Goal: Communication & Community: Participate in discussion

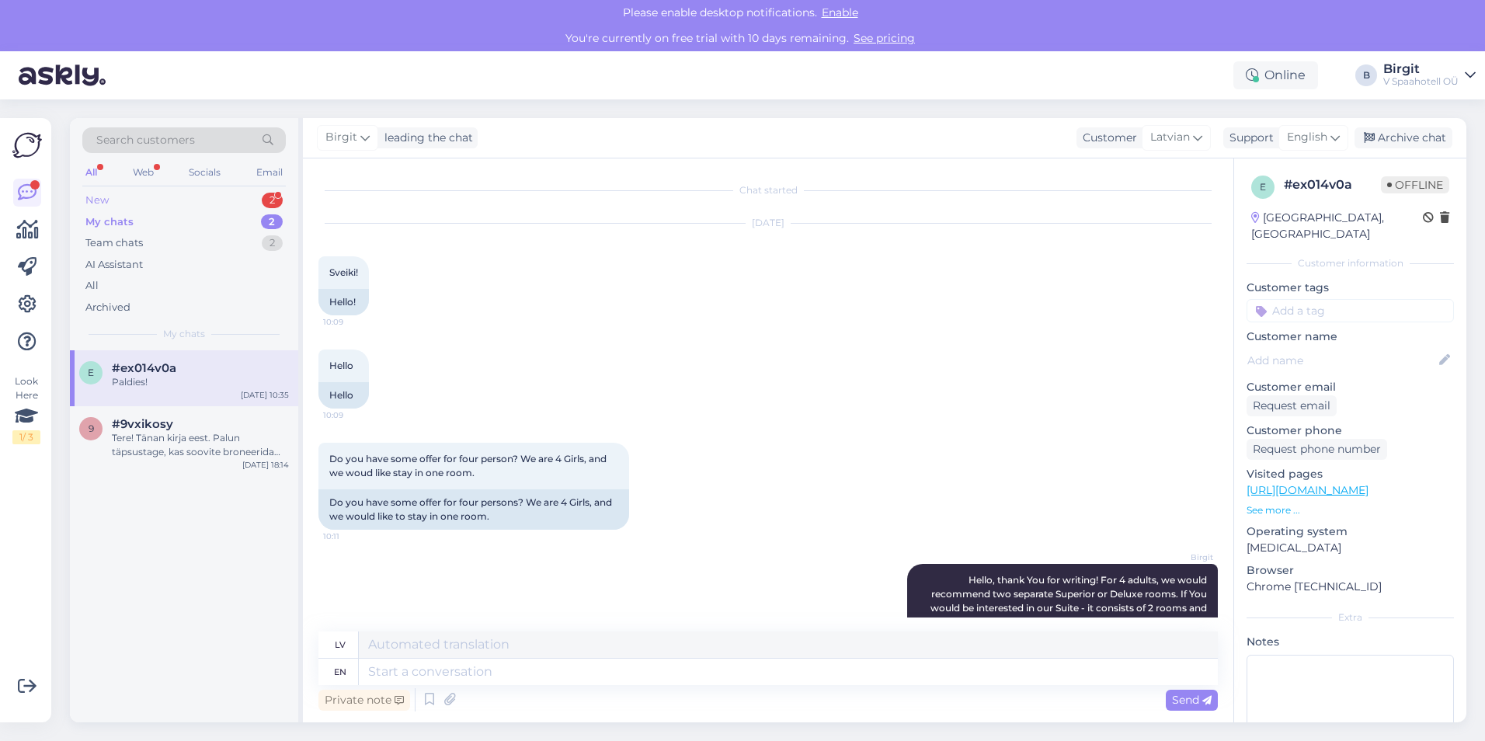
scroll to position [596, 0]
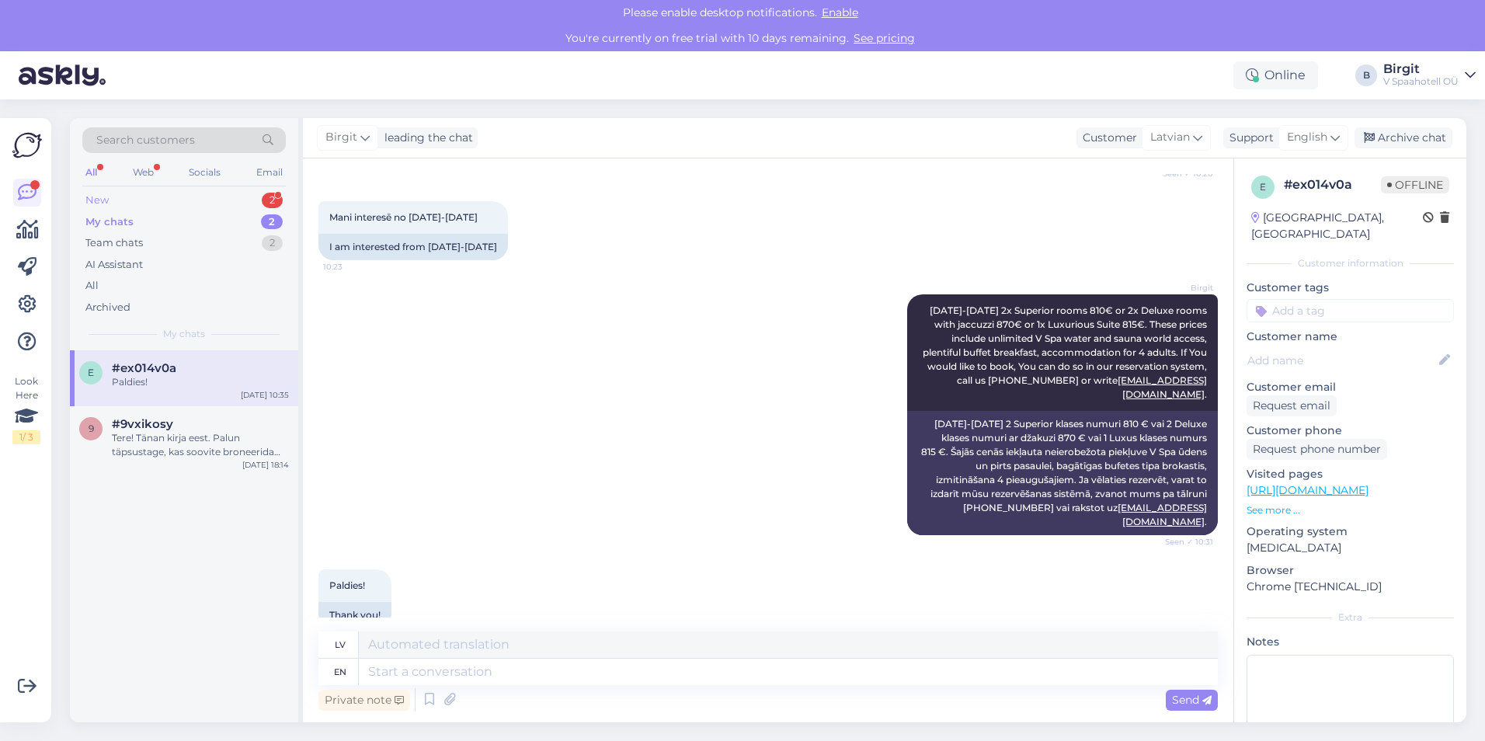
click at [144, 201] on div "New 2" at bounding box center [184, 201] width 204 height 22
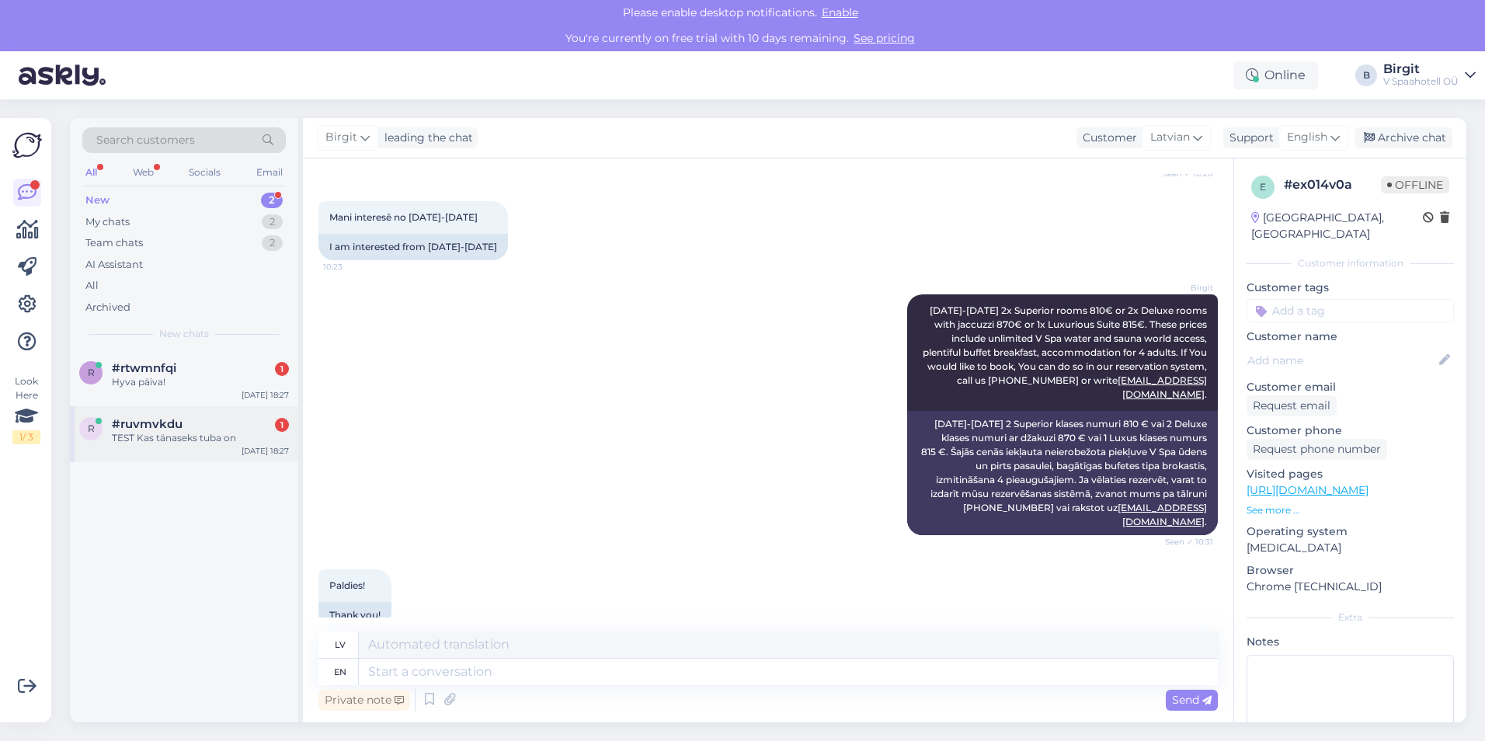
click at [220, 440] on div "TEST Kas tänaseks tuba on" at bounding box center [200, 438] width 177 height 14
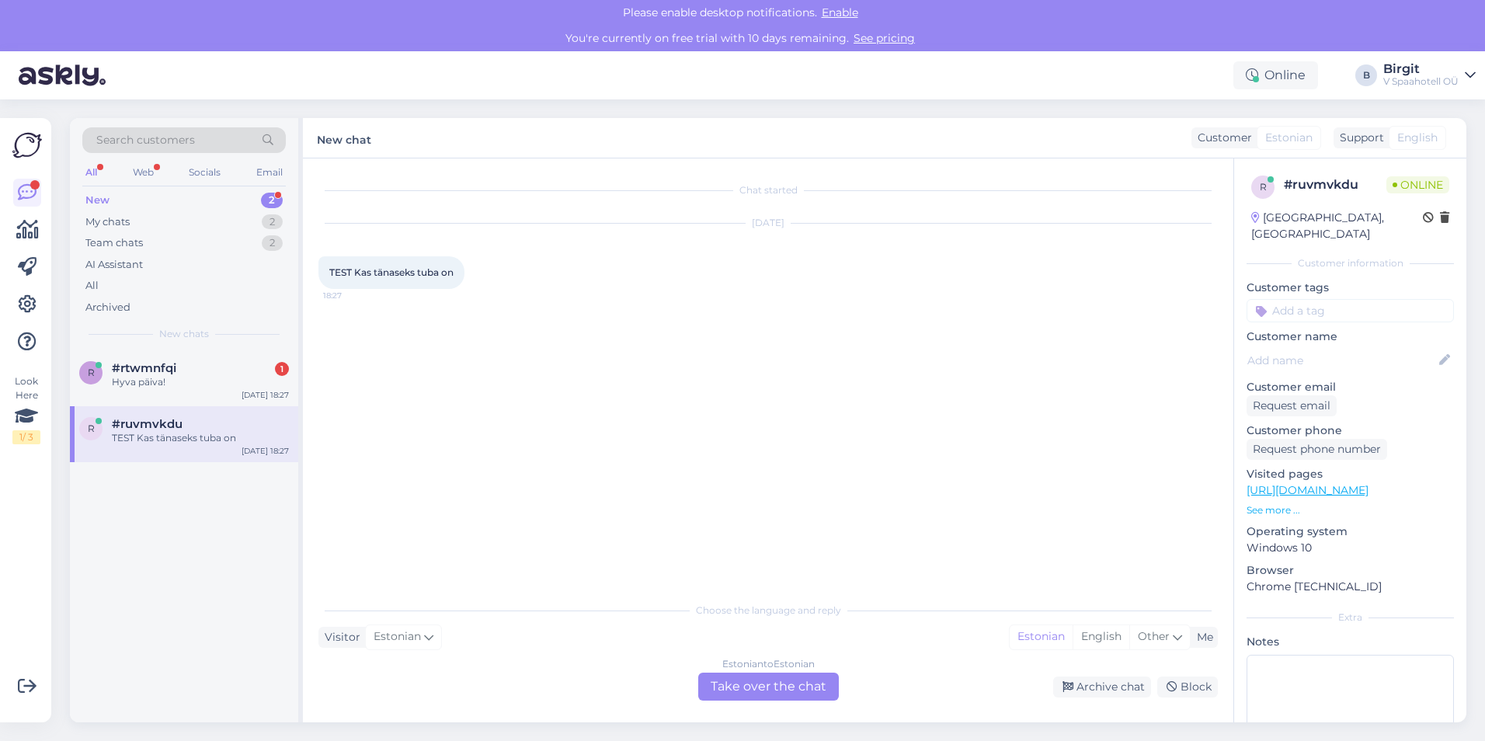
click at [766, 694] on div "Estonian to Estonian Take over the chat" at bounding box center [768, 687] width 141 height 28
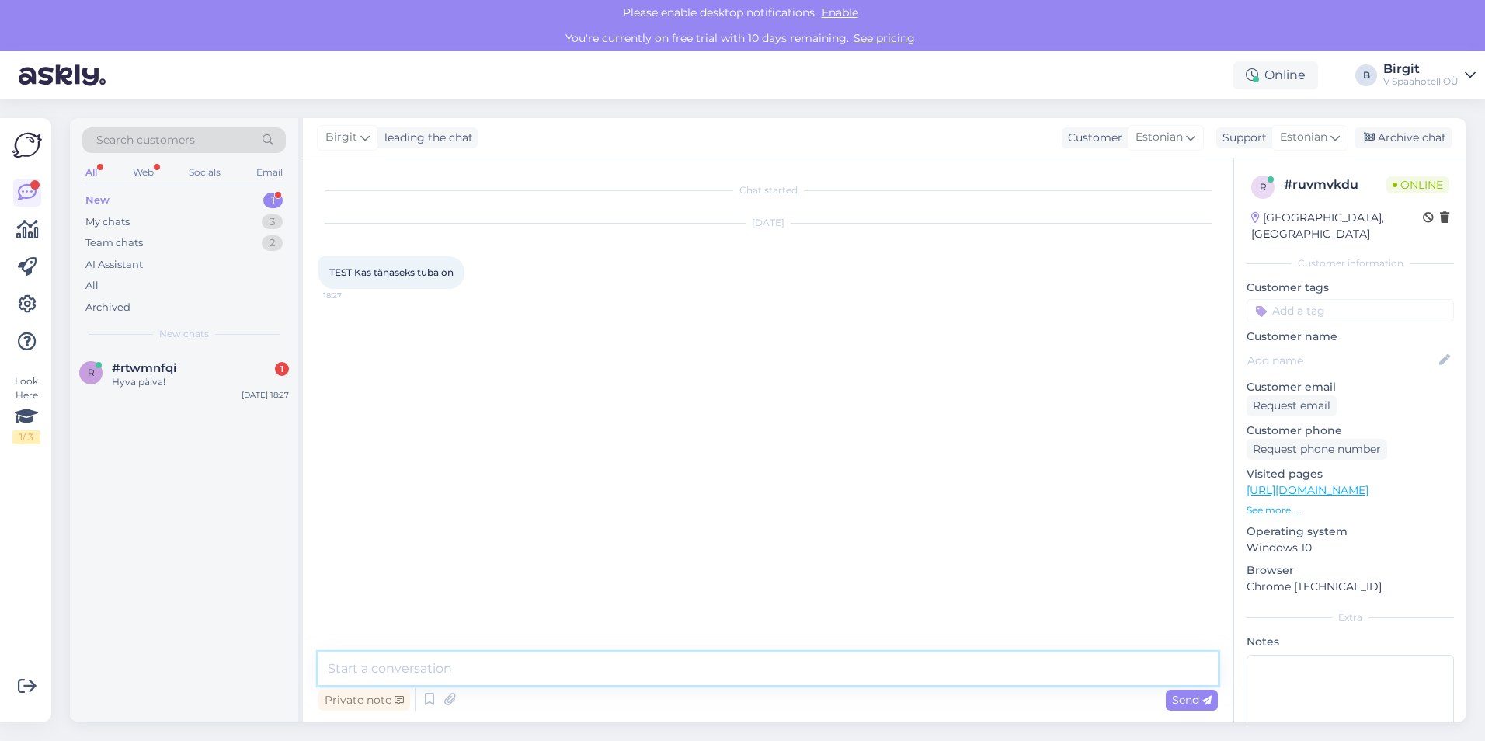
click at [718, 672] on textarea at bounding box center [767, 668] width 899 height 33
click at [147, 170] on div "Web" at bounding box center [143, 172] width 27 height 20
click at [151, 221] on div "My chats 3" at bounding box center [184, 222] width 204 height 22
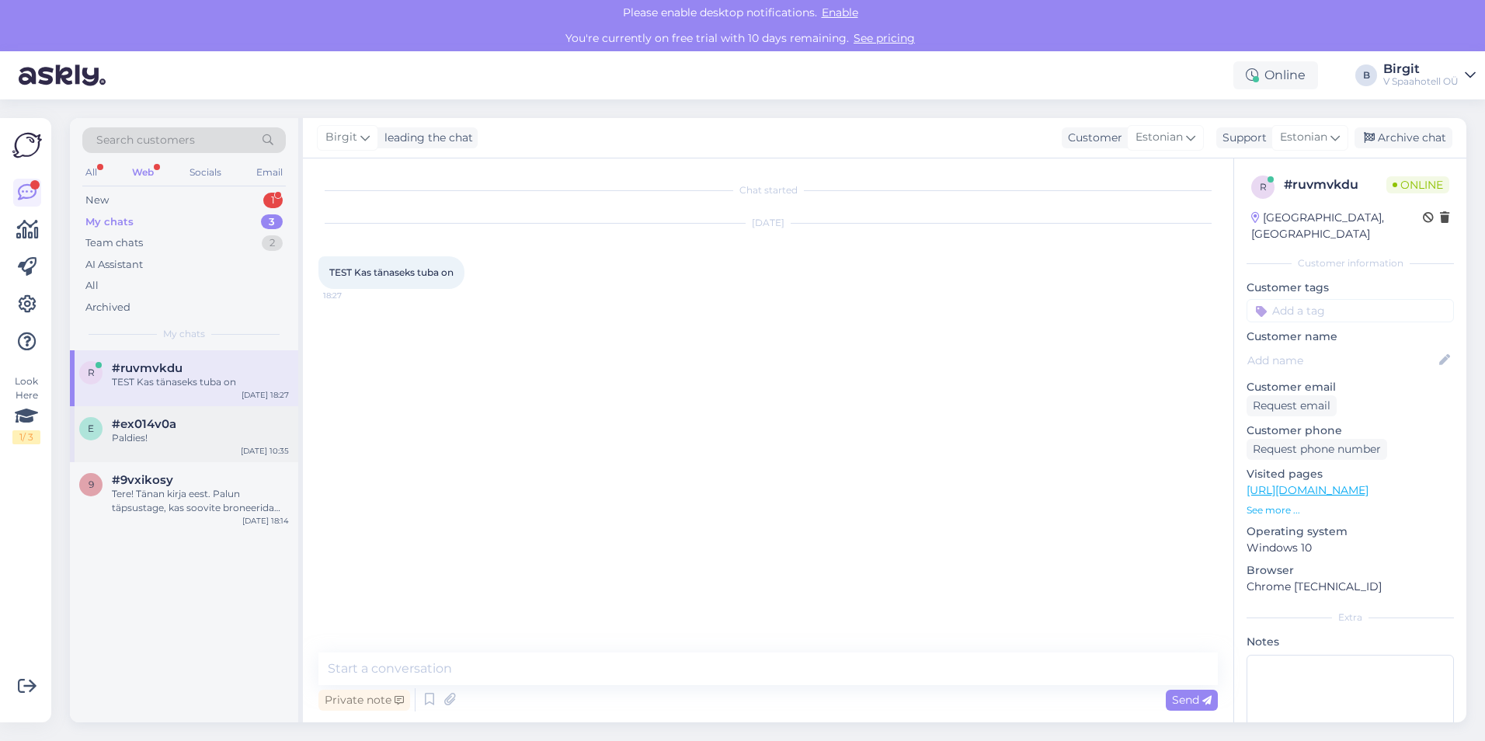
click at [165, 444] on div "Paldies!" at bounding box center [200, 438] width 177 height 14
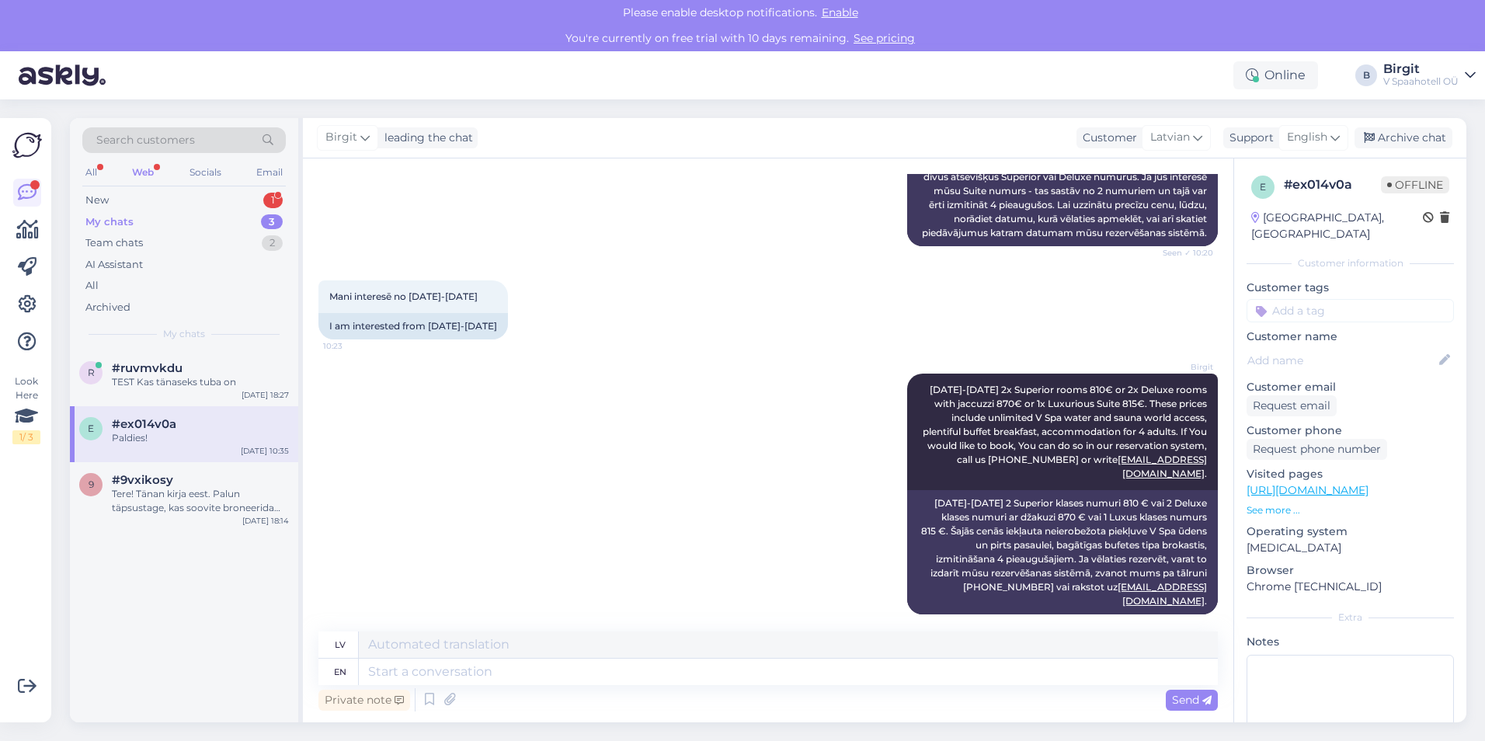
scroll to position [544, 0]
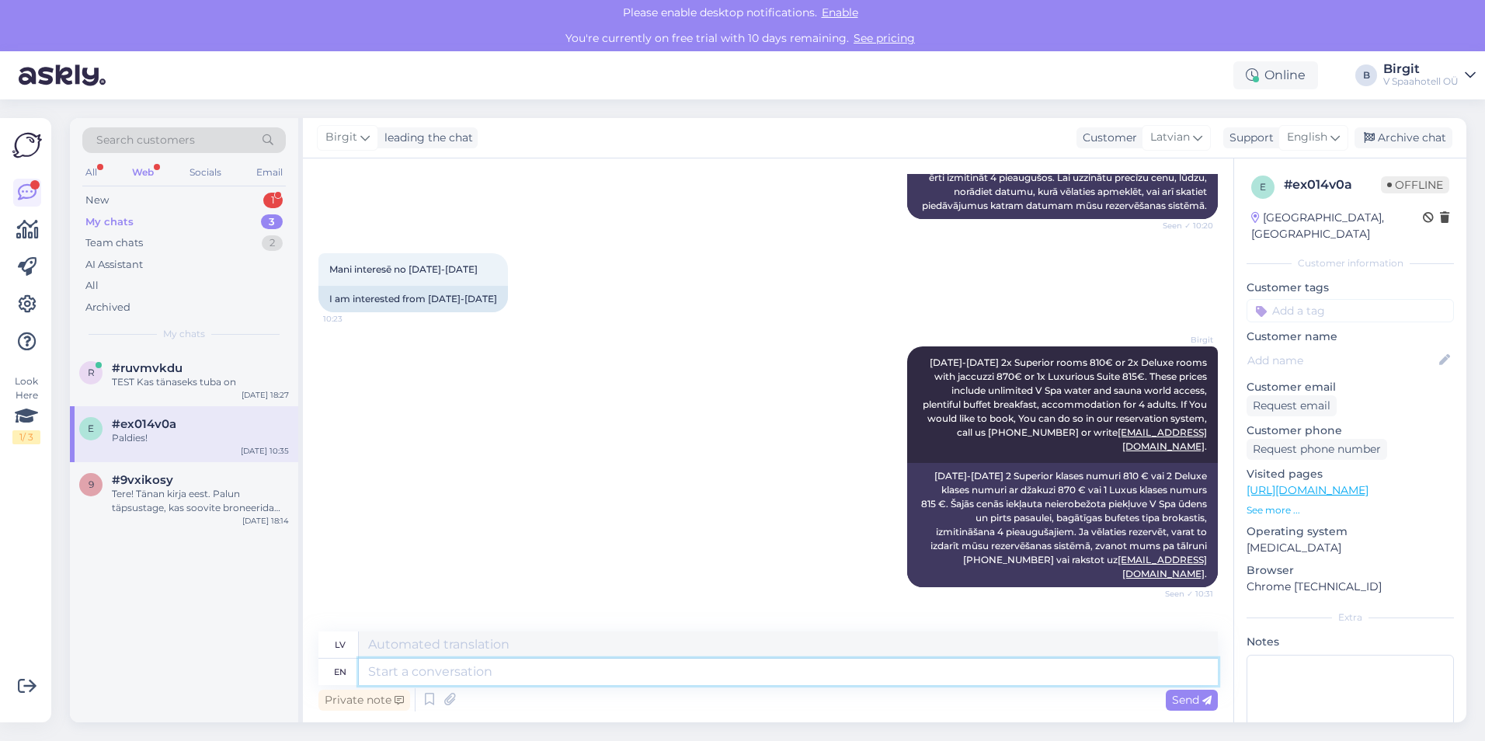
click at [502, 677] on textarea at bounding box center [788, 672] width 859 height 26
type textarea "t"
type textarea "hello"
type textarea "sveiki"
type textarea "hello"
